Goal: Book appointment/travel/reservation

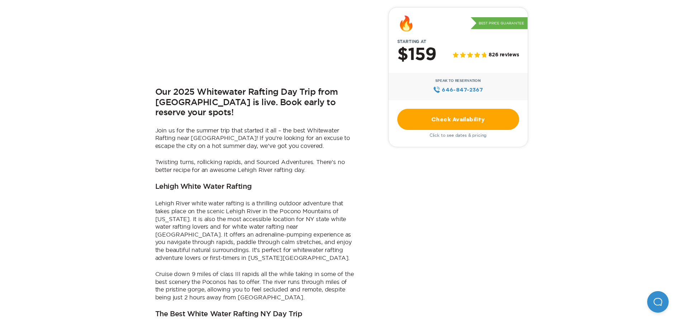
scroll to position [430, 0]
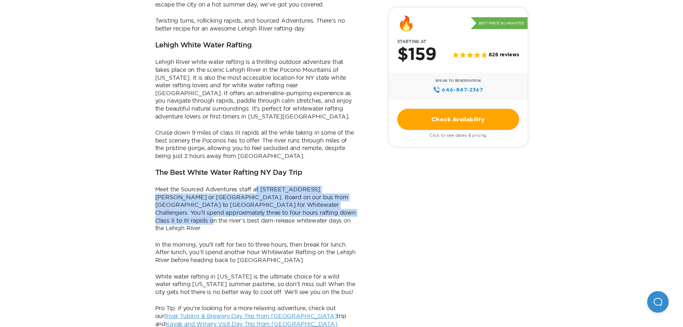
drag, startPoint x: 257, startPoint y: 158, endPoint x: 304, endPoint y: 188, distance: 55.3
click at [304, 188] on p "Meet the Sourced Adventures staff at [STREET_ADDRESS][PERSON_NAME] or [GEOGRAPH…" at bounding box center [255, 208] width 201 height 47
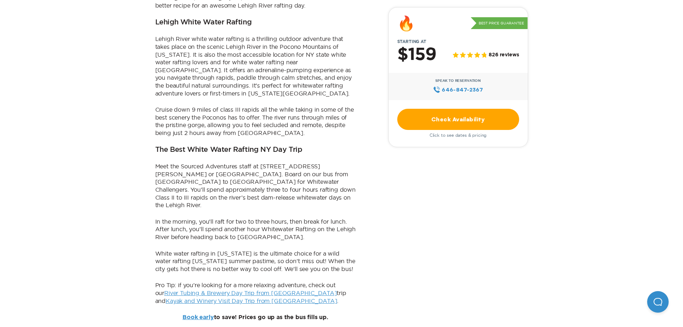
scroll to position [466, 0]
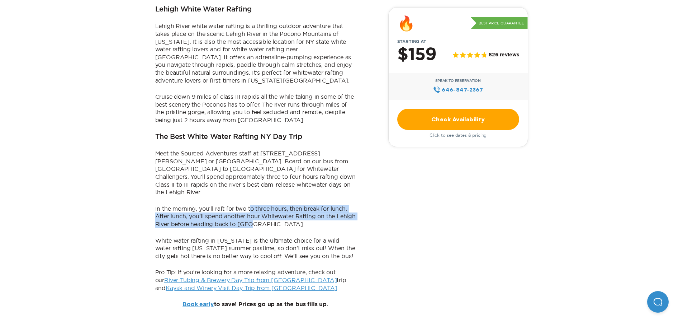
drag, startPoint x: 252, startPoint y: 169, endPoint x: 295, endPoint y: 189, distance: 47.0
click at [295, 205] on p "In the morning, you’ll raft for two to three hours, then break for lunch. After…" at bounding box center [255, 216] width 201 height 23
drag, startPoint x: 297, startPoint y: 189, endPoint x: 290, endPoint y: 153, distance: 36.1
click at [290, 153] on div "Our 2025 Whitewater Rafting Day Trip from [GEOGRAPHIC_DATA] is live. Book early…" at bounding box center [255, 48] width 201 height 519
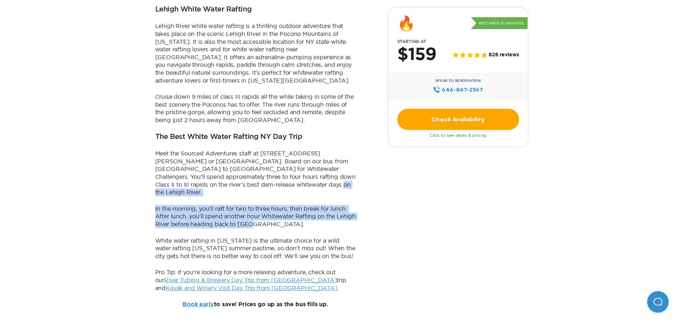
click at [290, 153] on p "Meet the Sourced Adventures staff at [STREET_ADDRESS][PERSON_NAME] or [GEOGRAPH…" at bounding box center [255, 173] width 201 height 47
drag, startPoint x: 290, startPoint y: 153, endPoint x: 299, endPoint y: 189, distance: 36.6
click at [299, 189] on div "Our 2025 Whitewater Rafting Day Trip from [GEOGRAPHIC_DATA] is live. Book early…" at bounding box center [255, 48] width 201 height 519
click at [299, 205] on p "In the morning, you’ll raft for two to three hours, then break for lunch. After…" at bounding box center [255, 216] width 201 height 23
click at [301, 205] on p "In the morning, you’ll raft for two to three hours, then break for lunch. After…" at bounding box center [255, 216] width 201 height 23
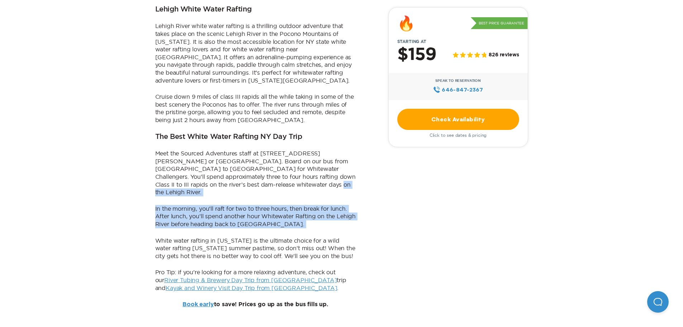
click at [301, 205] on p "In the morning, you’ll raft for two to three hours, then break for lunch. After…" at bounding box center [255, 216] width 201 height 23
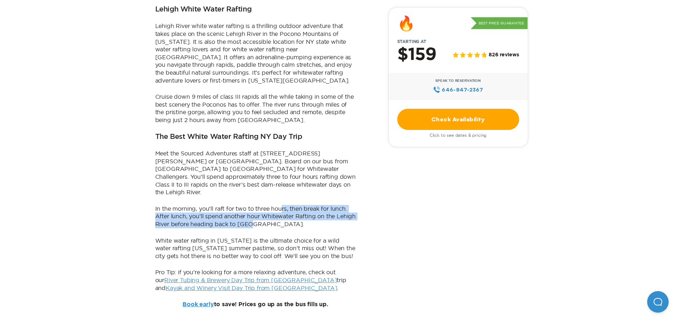
drag, startPoint x: 296, startPoint y: 188, endPoint x: 280, endPoint y: 161, distance: 31.4
click at [280, 161] on div "Our 2025 Whitewater Rafting Day Trip from [GEOGRAPHIC_DATA] is live. Book early…" at bounding box center [255, 48] width 201 height 519
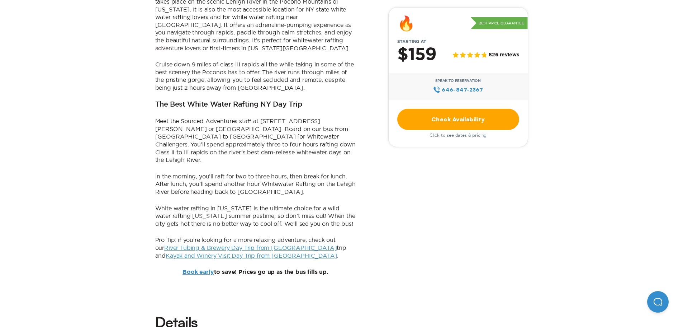
scroll to position [538, 0]
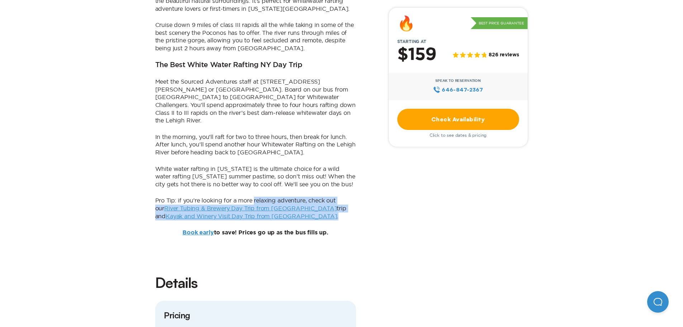
drag, startPoint x: 256, startPoint y: 164, endPoint x: 281, endPoint y: 181, distance: 31.4
click at [281, 197] on p "Pro Tip: if you’re looking for a more relaxing adventure, check out our River T…" at bounding box center [255, 208] width 201 height 23
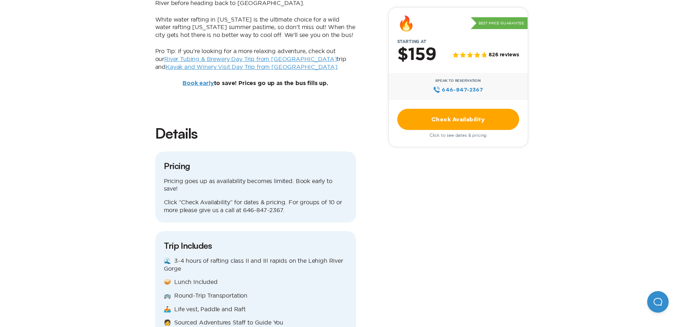
scroll to position [753, 0]
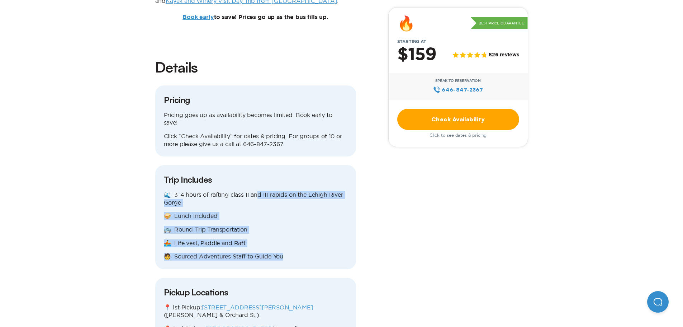
drag, startPoint x: 263, startPoint y: 163, endPoint x: 307, endPoint y: 216, distance: 68.8
click at [307, 216] on div "🌊 3-4 hours of rafting class II and III rapids on the Lehigh River Gorge 🥪 Lunc…" at bounding box center [256, 226] width 184 height 70
click at [307, 252] on p "🧑 Sourced Adventures Staff to Guide You" at bounding box center [256, 256] width 184 height 8
drag, startPoint x: 306, startPoint y: 216, endPoint x: 250, endPoint y: 152, distance: 85.1
click at [250, 165] on div "Trip Includes 🌊 3-4 hours of rafting class II and III rapids on the Lehigh Rive…" at bounding box center [255, 217] width 201 height 104
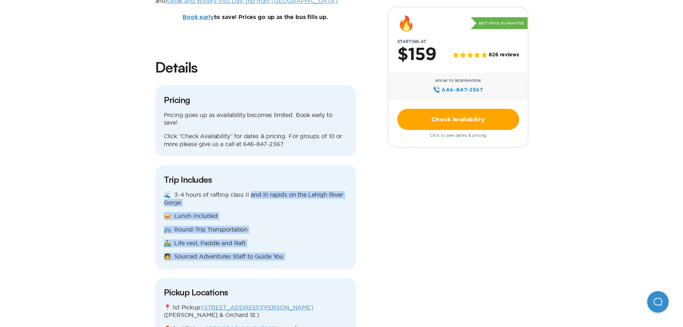
click at [250, 165] on div "Trip Includes 🌊 3-4 hours of rafting class II and III rapids on the Lehigh Rive…" at bounding box center [255, 217] width 201 height 104
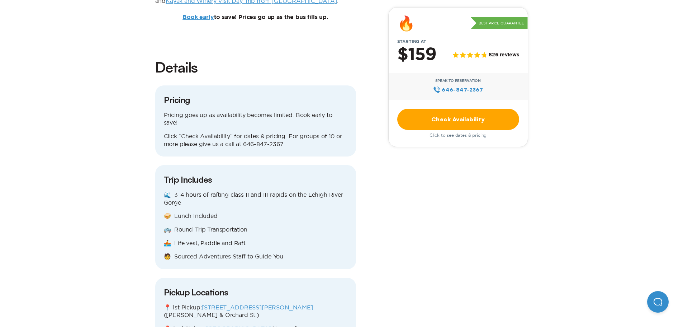
click at [442, 122] on link "Check Availability" at bounding box center [458, 119] width 122 height 21
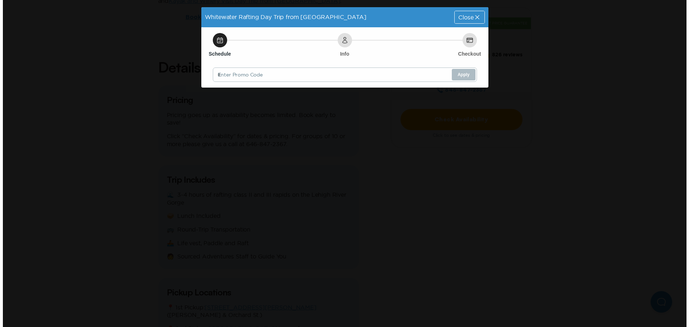
scroll to position [0, 0]
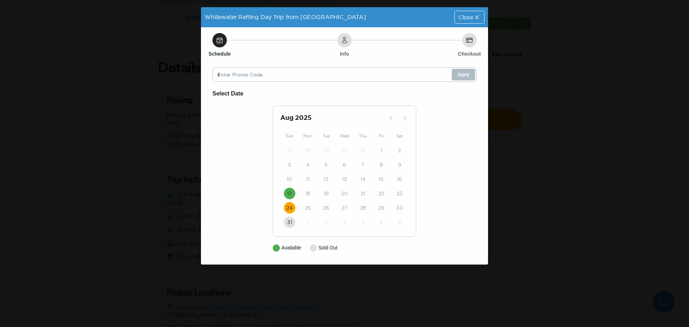
click at [288, 210] on time "24" at bounding box center [289, 207] width 6 height 7
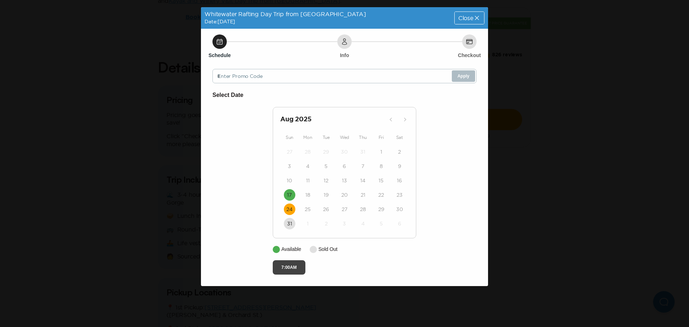
click at [290, 271] on button "7:00AM" at bounding box center [289, 267] width 33 height 14
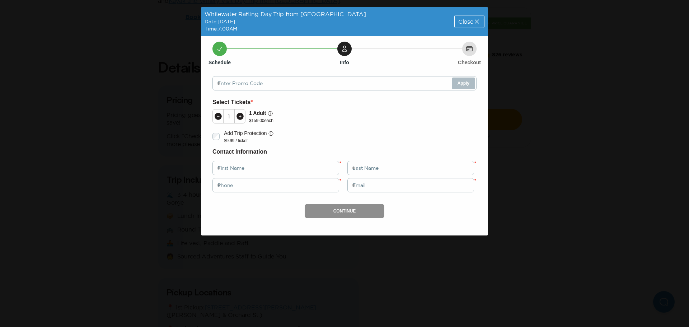
click at [474, 18] on div "Close" at bounding box center [468, 21] width 29 height 12
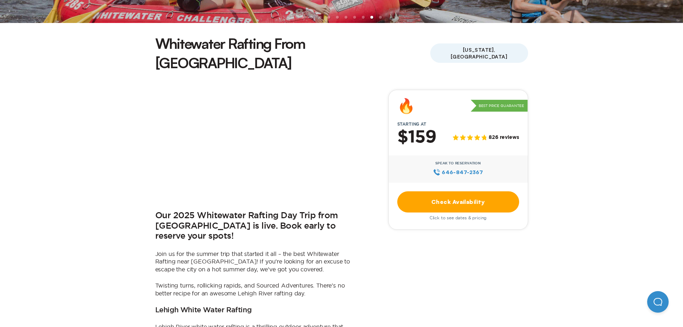
scroll to position [143, 0]
